Goal: Use online tool/utility

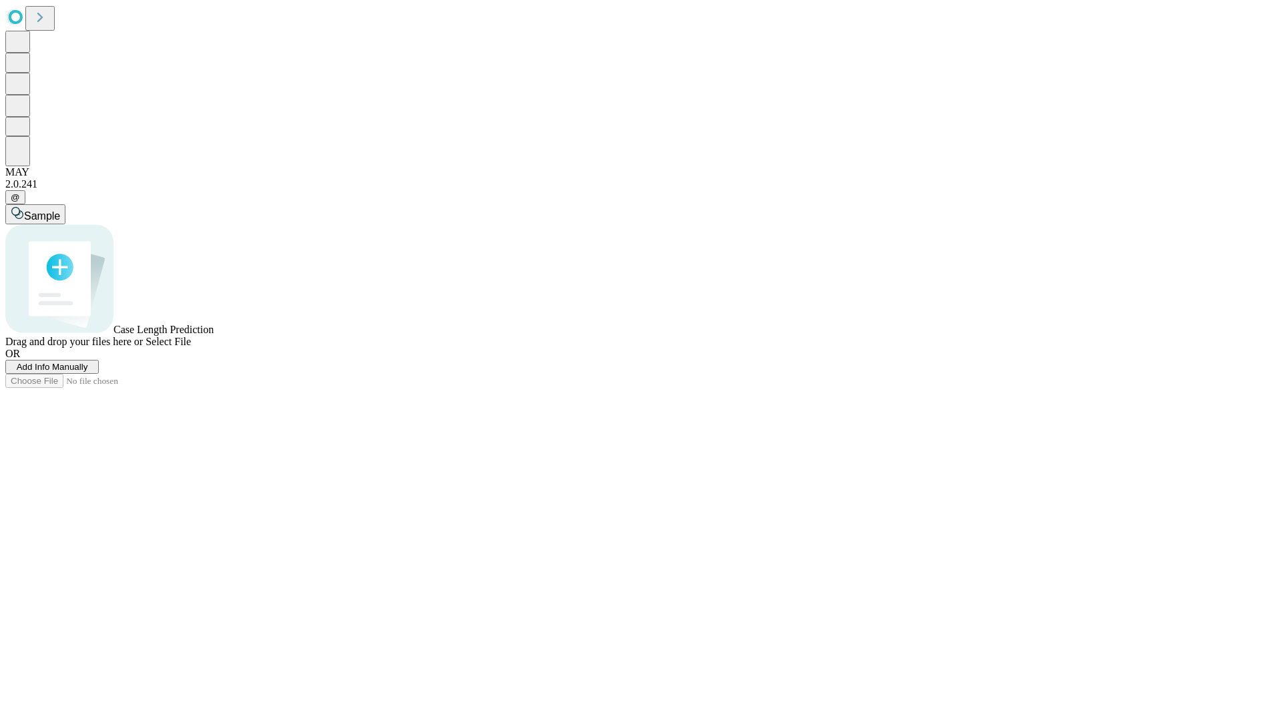
click at [191, 347] on span "Select File" at bounding box center [168, 341] width 45 height 11
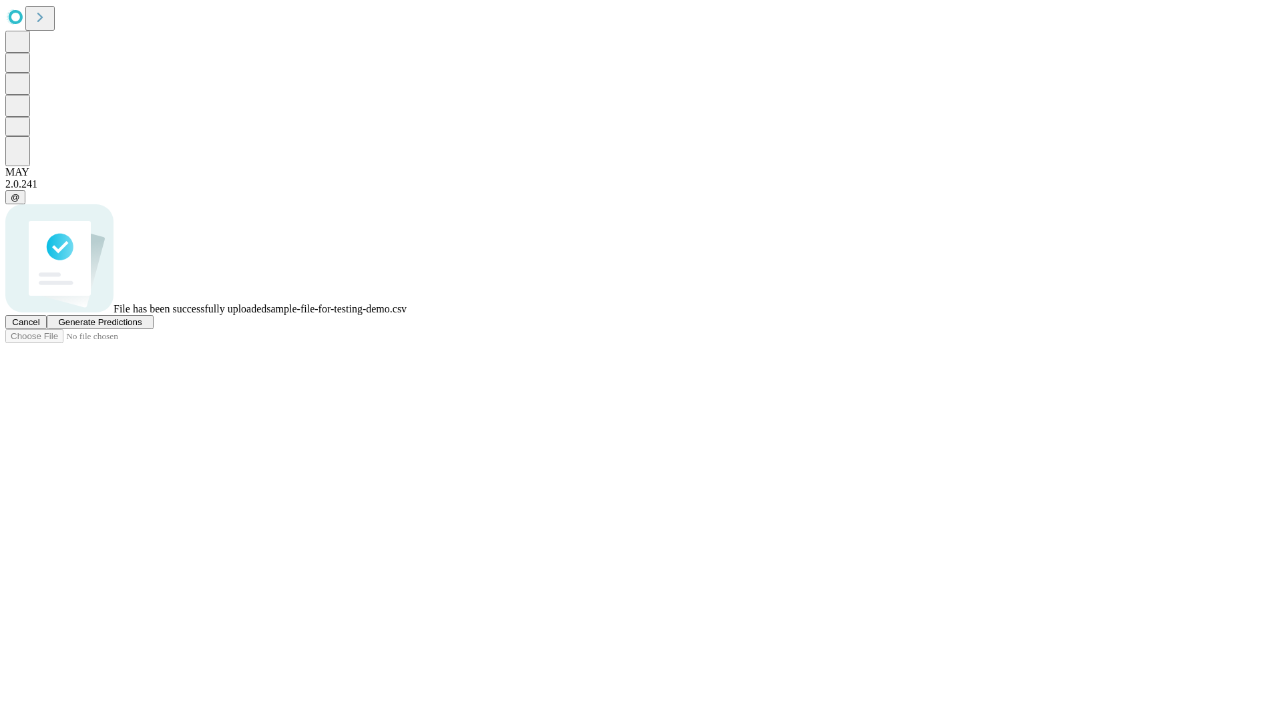
click at [142, 327] on span "Generate Predictions" at bounding box center [99, 322] width 83 height 10
